Goal: Task Accomplishment & Management: Use online tool/utility

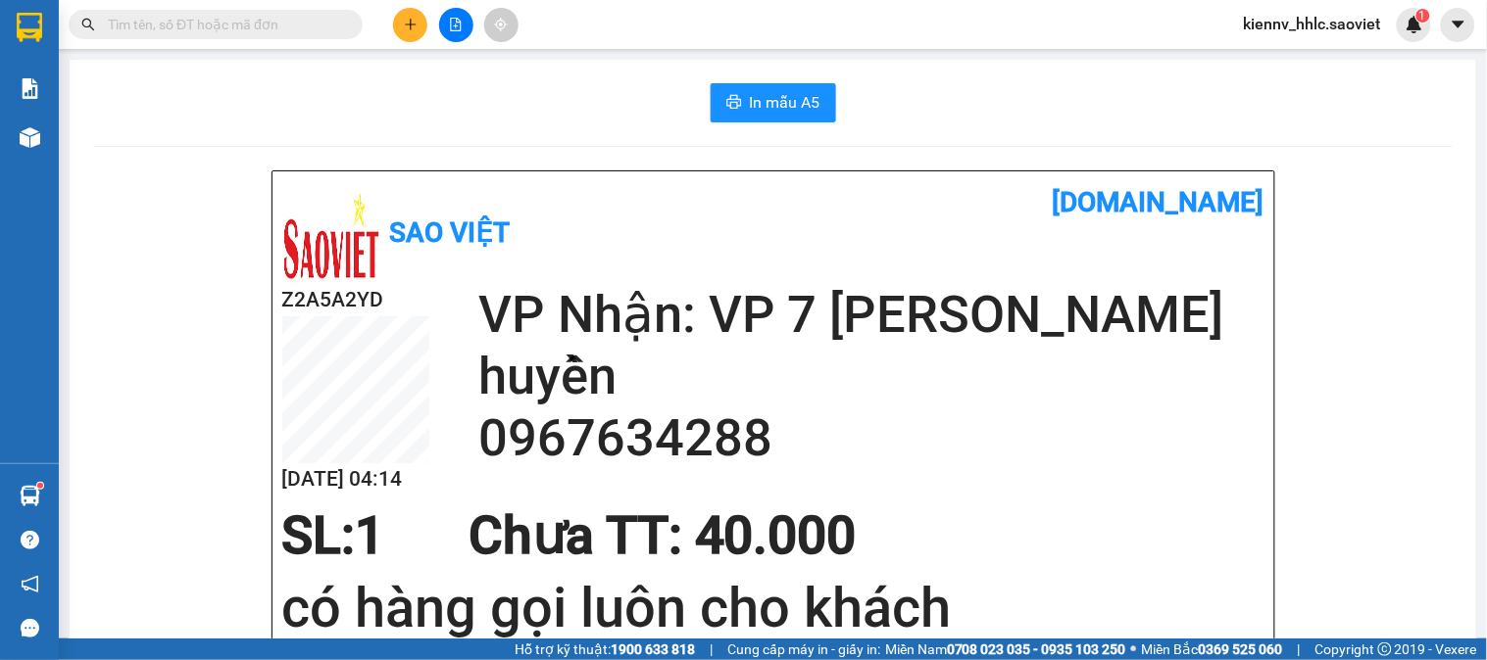
click at [305, 21] on input "text" at bounding box center [223, 25] width 231 height 22
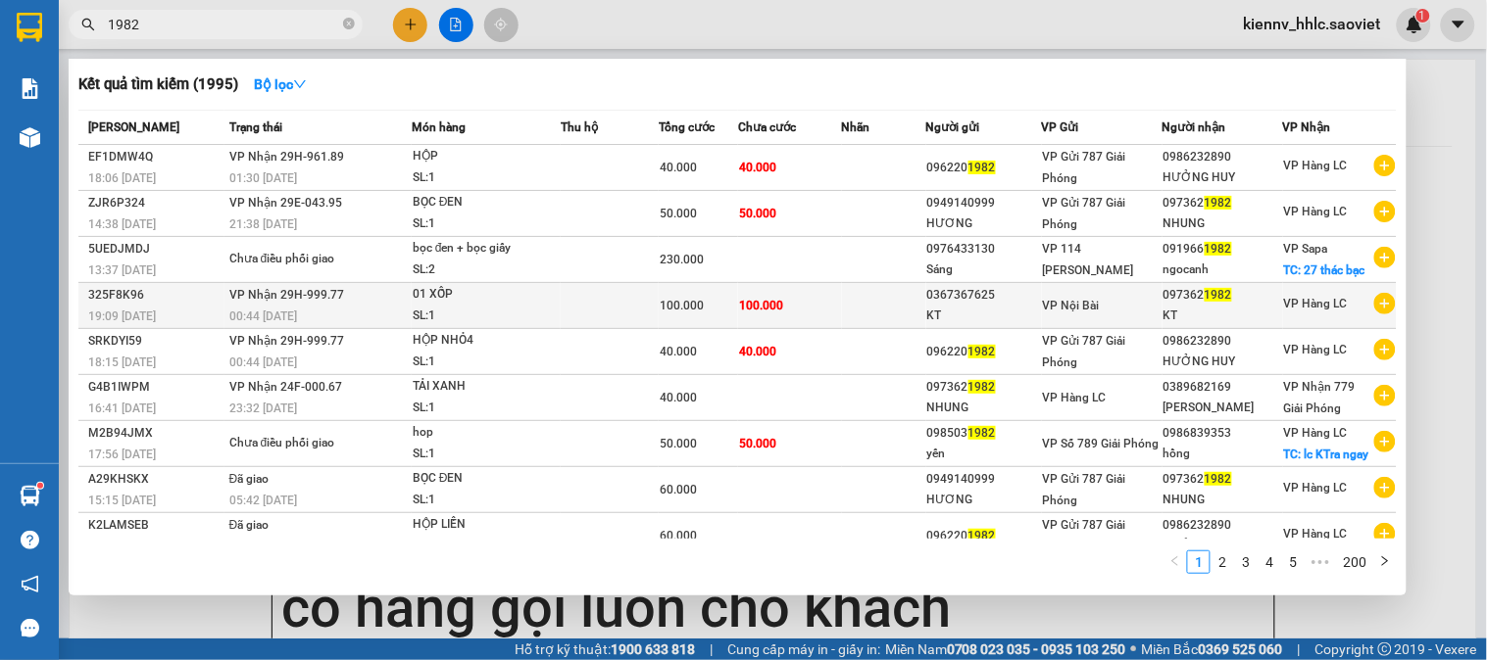
type input "1982"
click at [614, 312] on td at bounding box center [610, 306] width 98 height 46
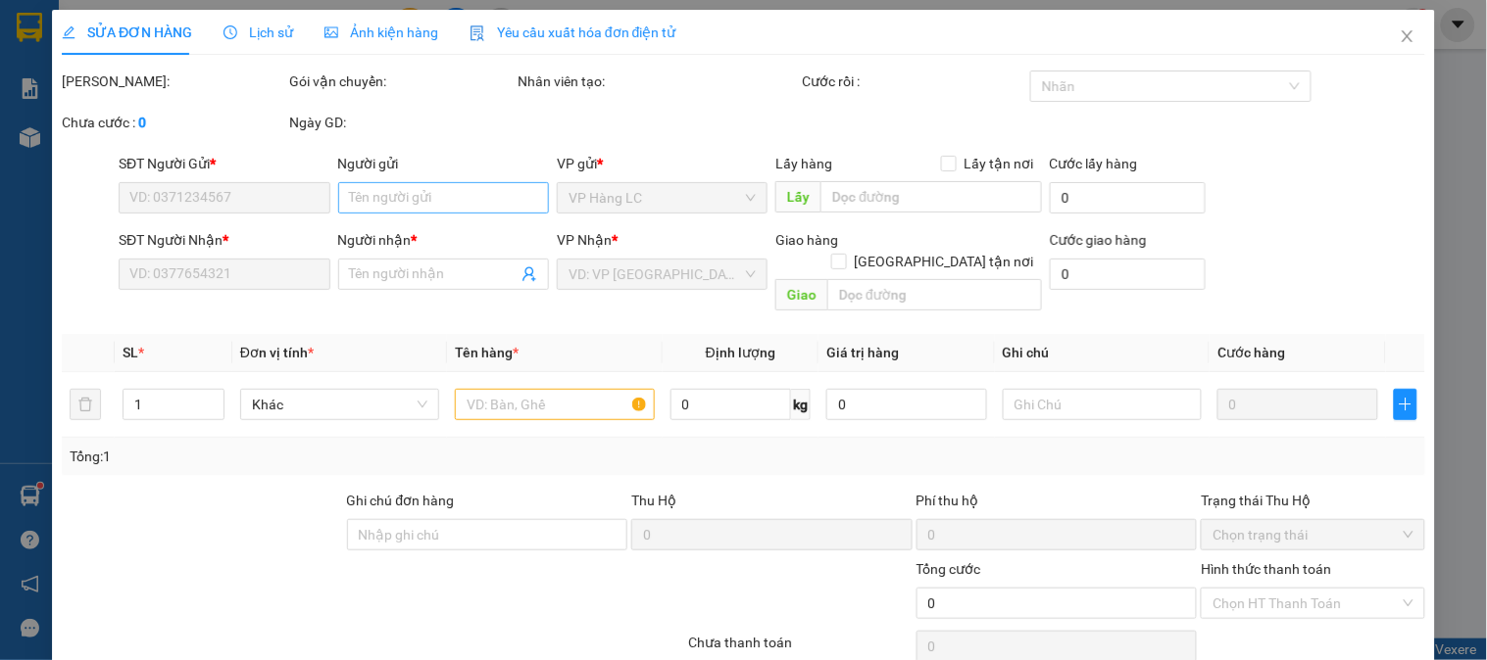
type input "0367367625"
type input "KT"
type input "0973621982"
type input "KT"
type input "100.000"
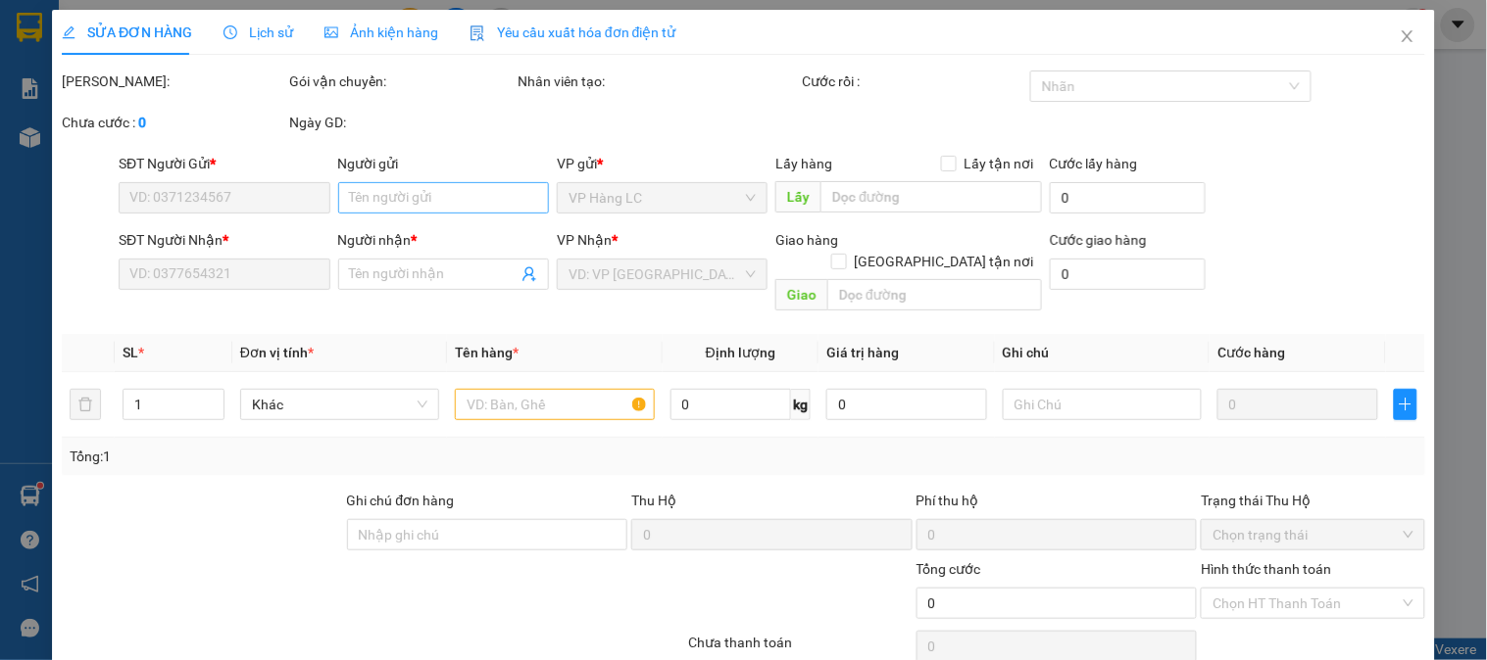
type input "100.000"
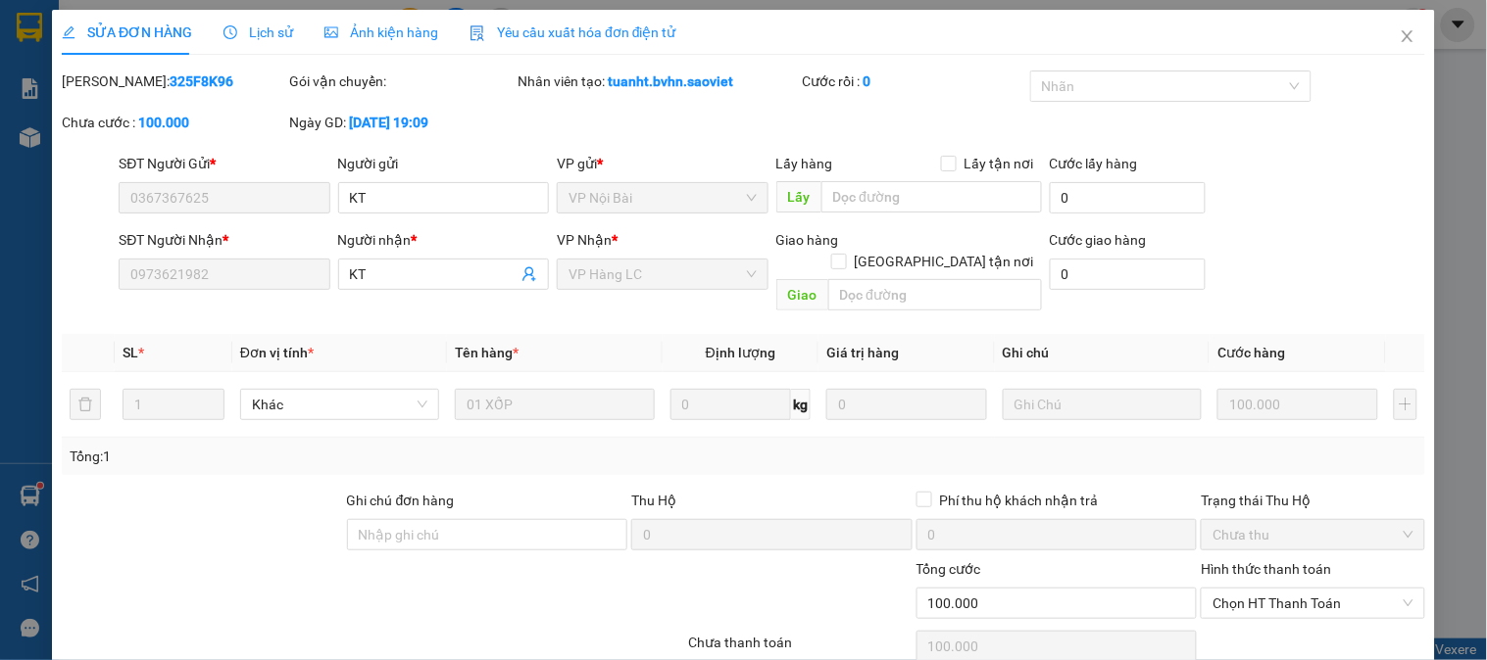
click at [275, 32] on span "Lịch sử" at bounding box center [258, 32] width 70 height 16
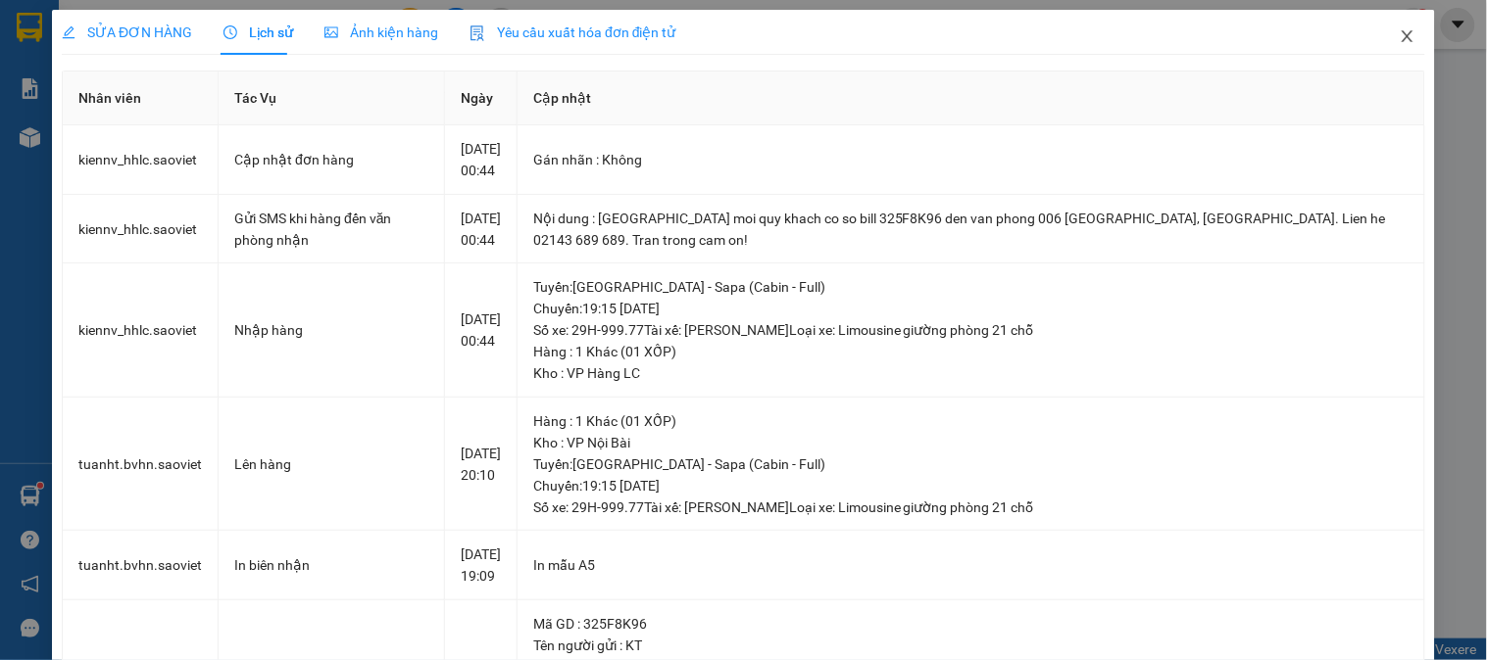
click at [1399, 37] on icon "close" at bounding box center [1407, 36] width 16 height 16
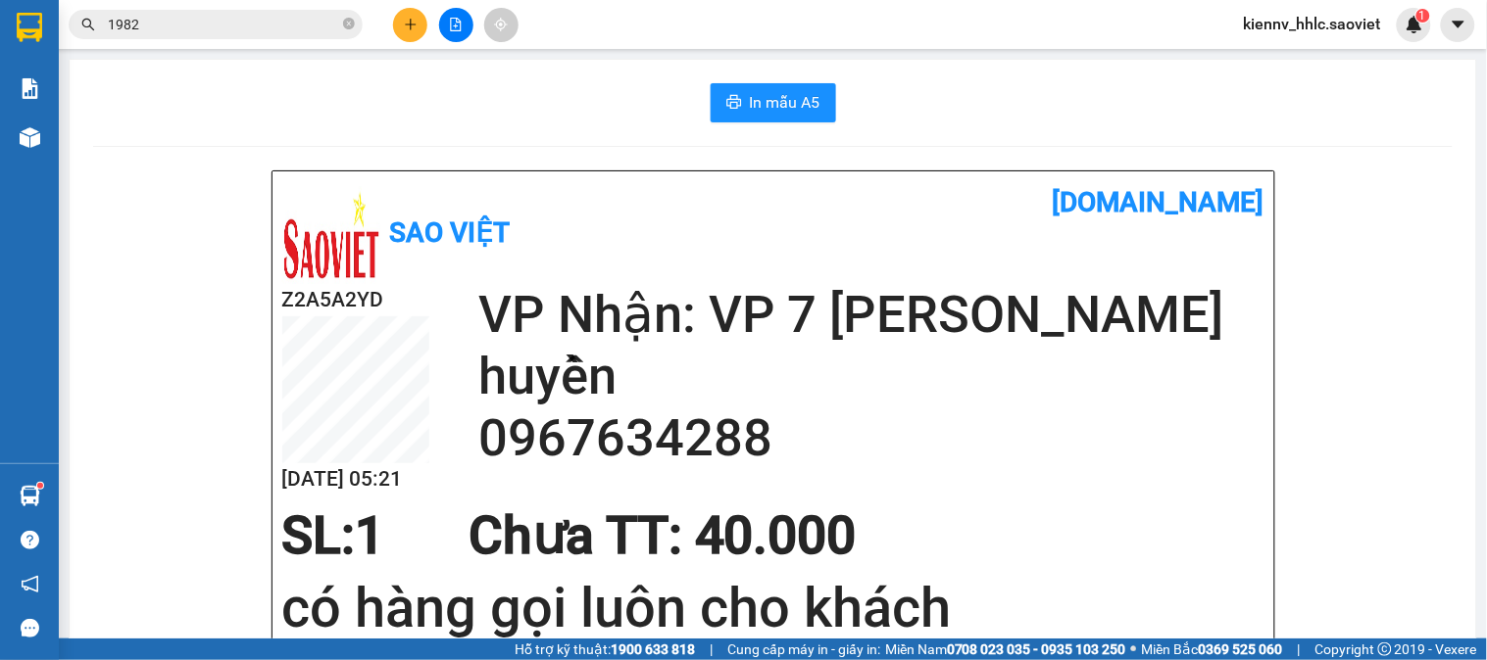
click at [301, 30] on input "1982" at bounding box center [223, 25] width 231 height 22
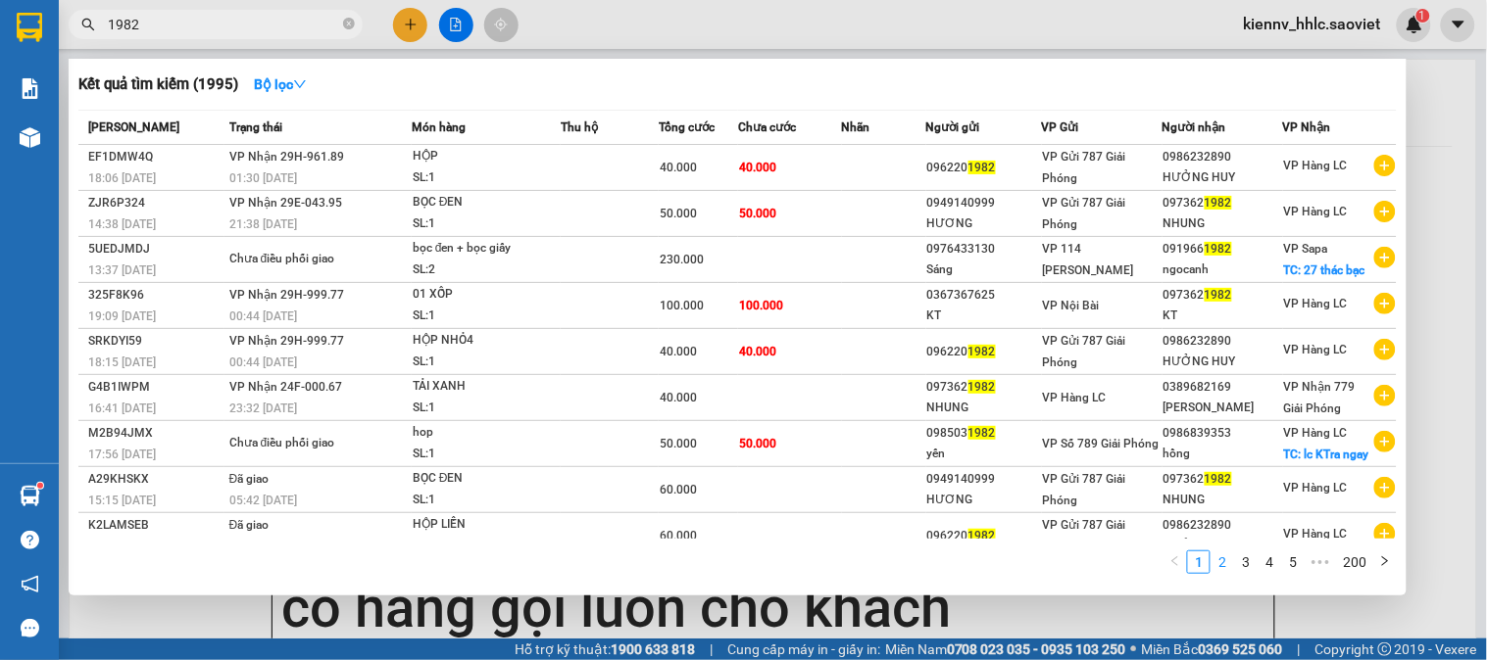
click at [1226, 573] on link "2" at bounding box center [1222, 563] width 22 height 22
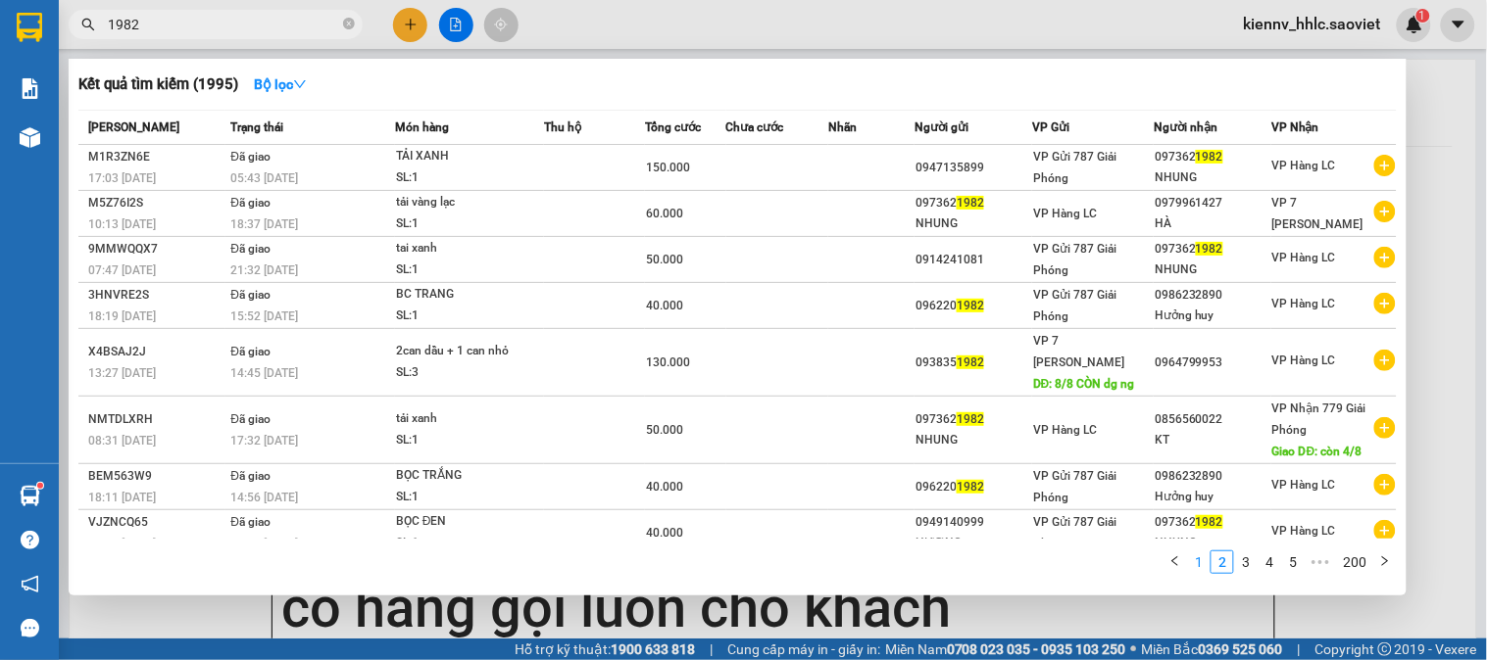
click at [1203, 562] on link "1" at bounding box center [1199, 563] width 22 height 22
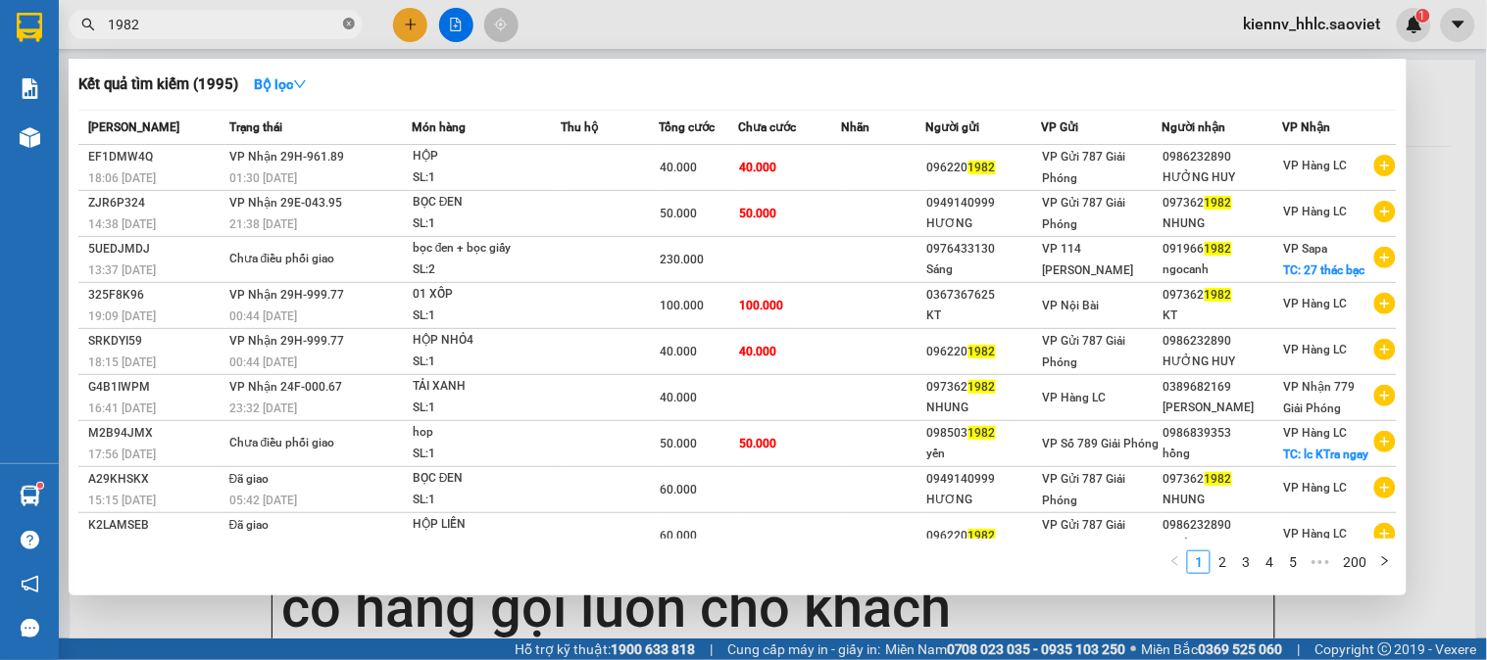
click at [345, 24] on icon "close-circle" at bounding box center [349, 24] width 12 height 12
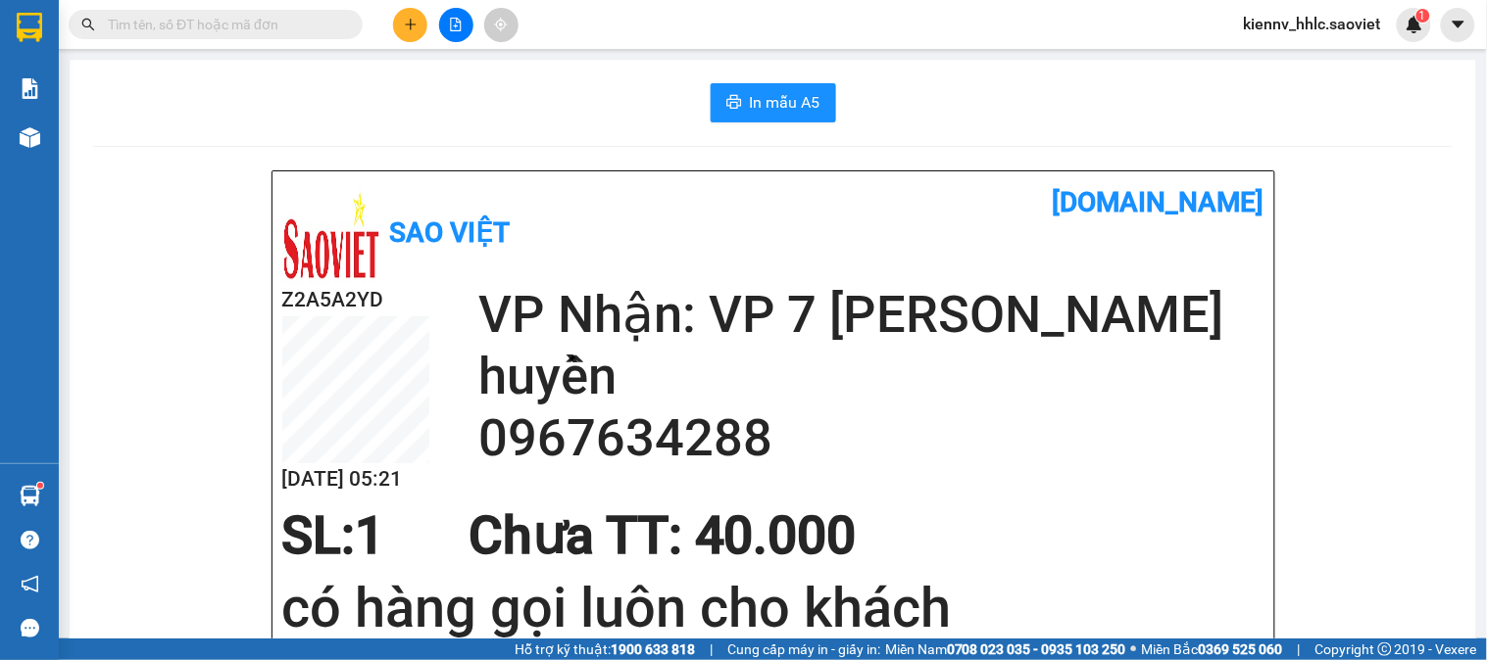
click at [319, 22] on input "text" at bounding box center [223, 25] width 231 height 22
